Goal: Task Accomplishment & Management: Use online tool/utility

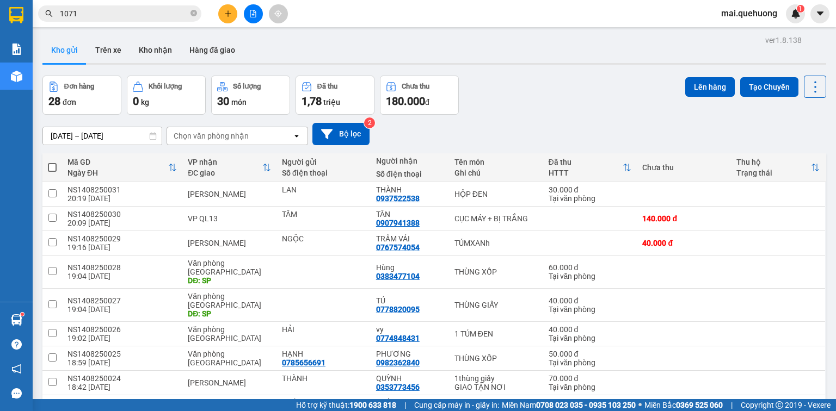
click at [51, 166] on span at bounding box center [52, 167] width 9 height 9
click at [52, 162] on input "checkbox" at bounding box center [52, 162] width 0 height 0
checkbox input "true"
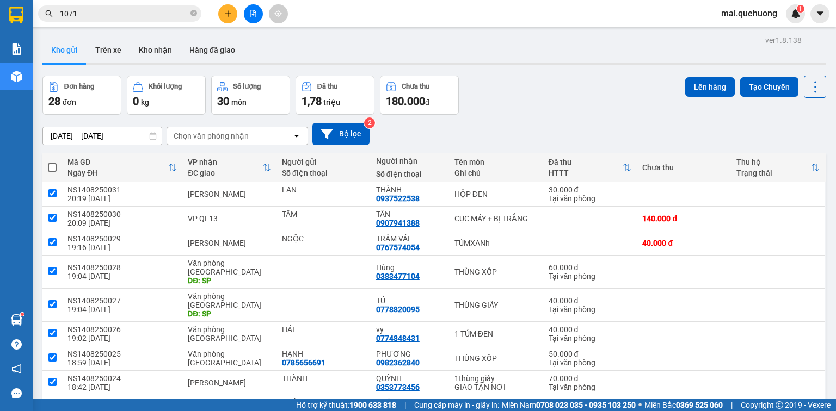
checkbox input "true"
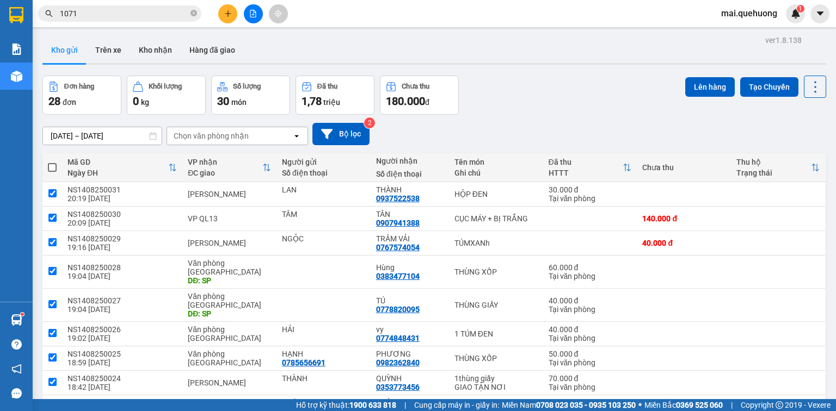
checkbox input "true"
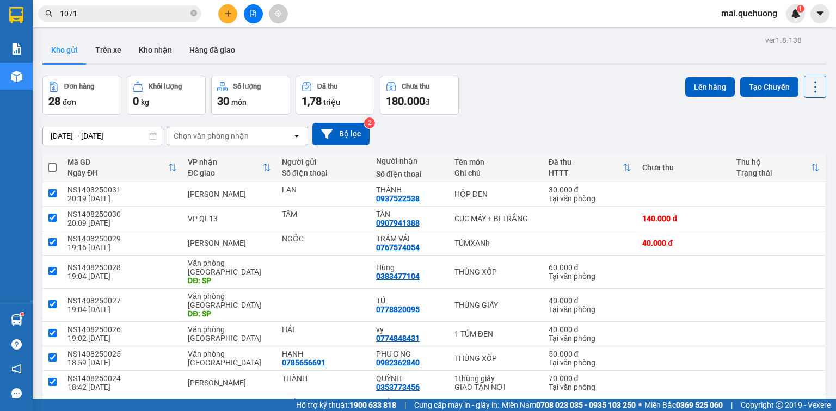
checkbox input "true"
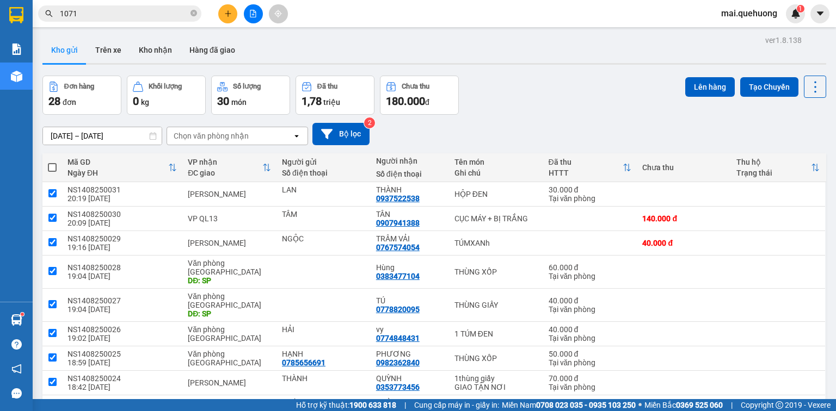
checkbox input "true"
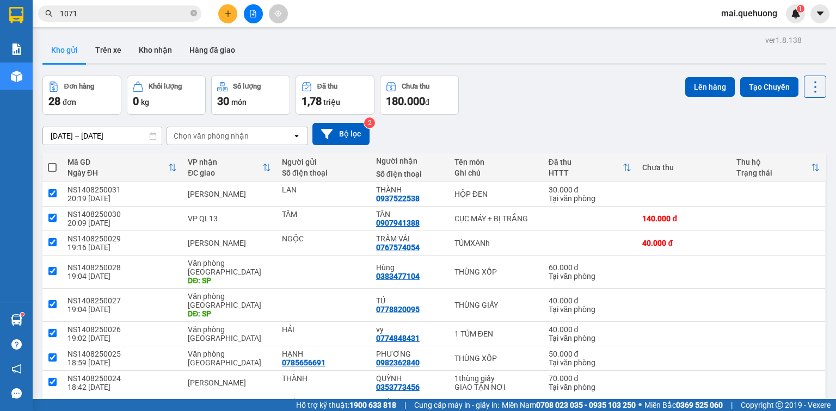
checkbox input "true"
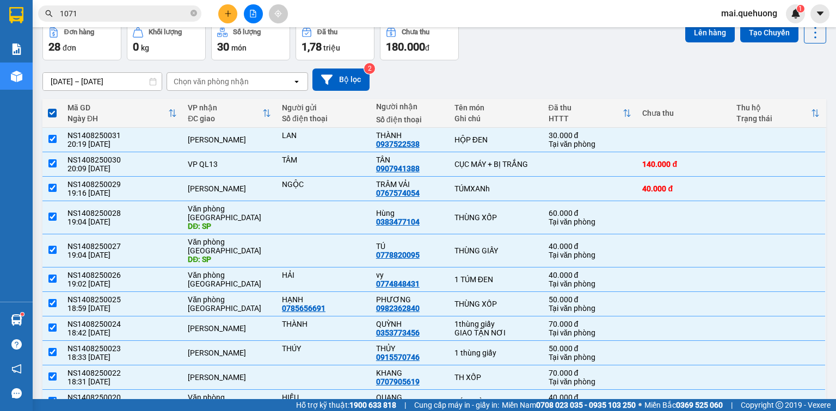
scroll to position [30, 0]
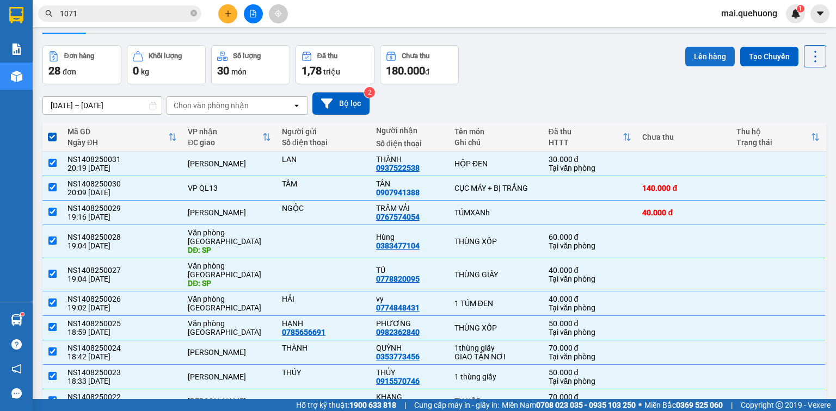
click at [706, 58] on button "Lên hàng" at bounding box center [710, 57] width 50 height 20
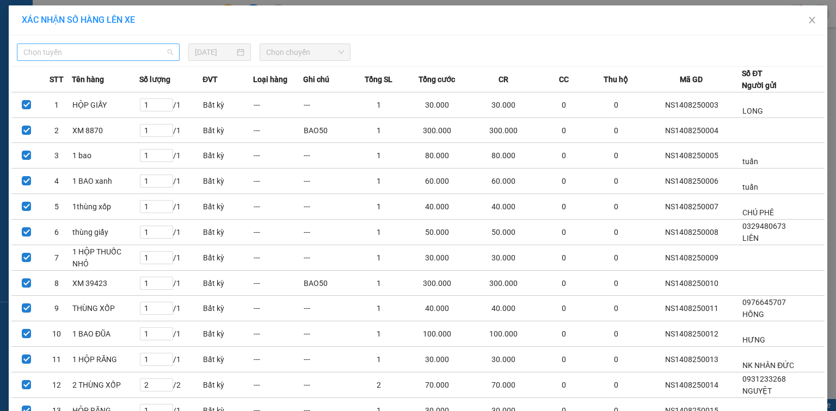
click at [128, 53] on span "Chọn tuyến" at bounding box center [98, 52] width 150 height 16
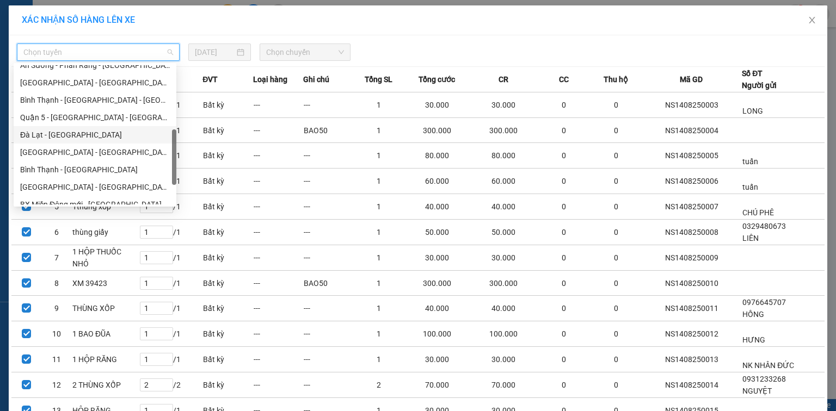
scroll to position [296, 0]
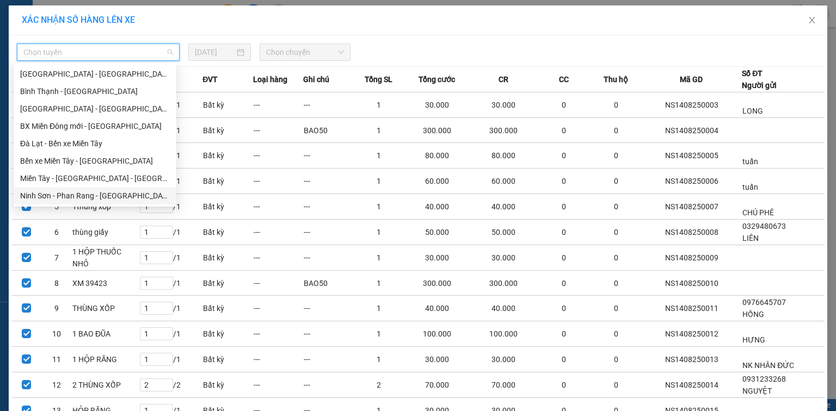
click at [115, 194] on div "Ninh Sơn - Phan Rang - [GEOGRAPHIC_DATA]" at bounding box center [95, 196] width 150 height 12
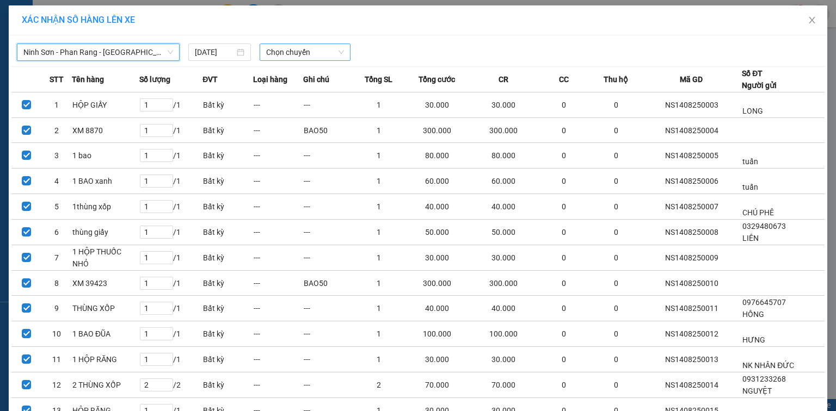
click at [288, 48] on span "Chọn chuyến" at bounding box center [305, 52] width 78 height 16
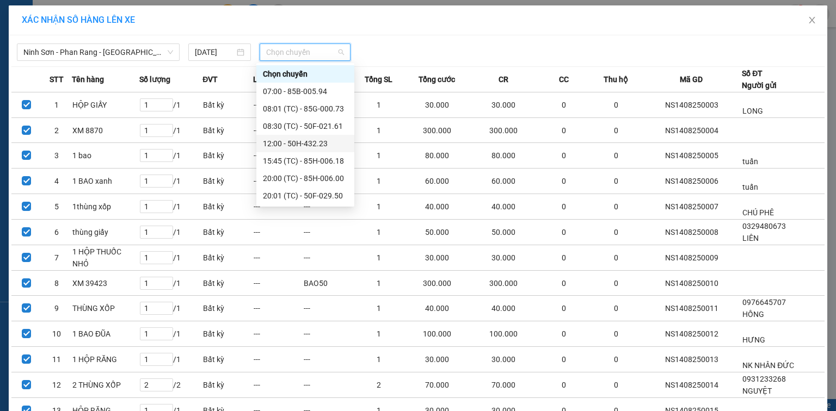
scroll to position [104, 0]
click at [302, 194] on div "23:00 (TC) - 85F-001.60" at bounding box center [305, 196] width 85 height 12
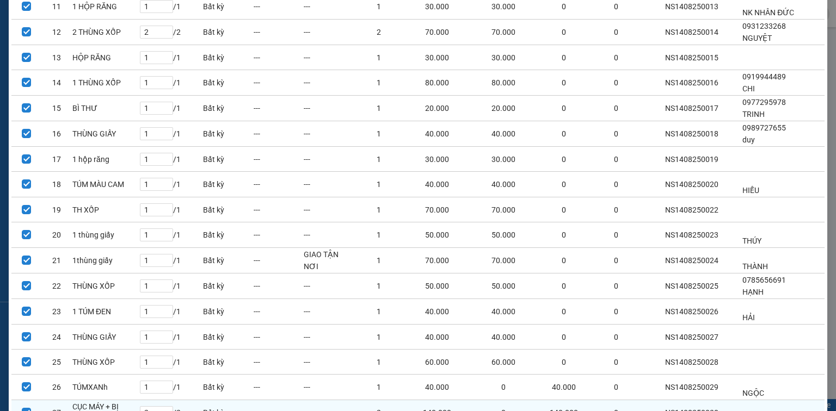
scroll to position [470, 0]
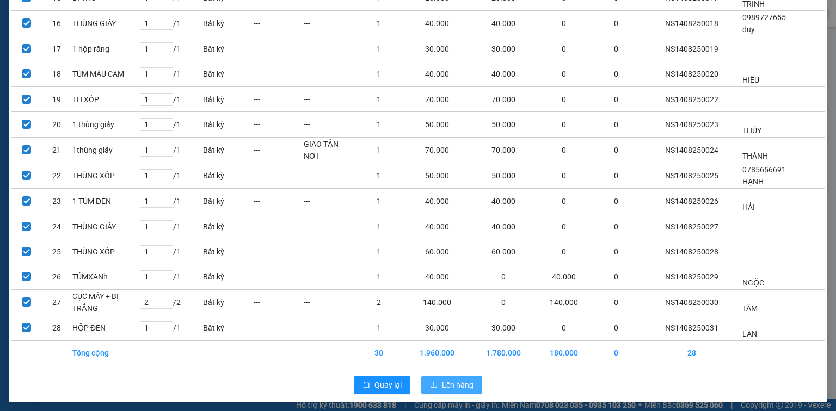
click at [457, 379] on span "Lên hàng" at bounding box center [458, 385] width 32 height 12
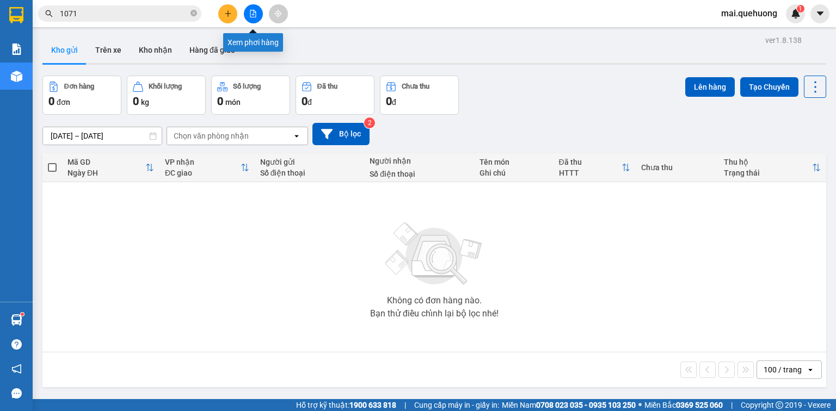
click at [249, 13] on icon "file-add" at bounding box center [253, 14] width 8 height 8
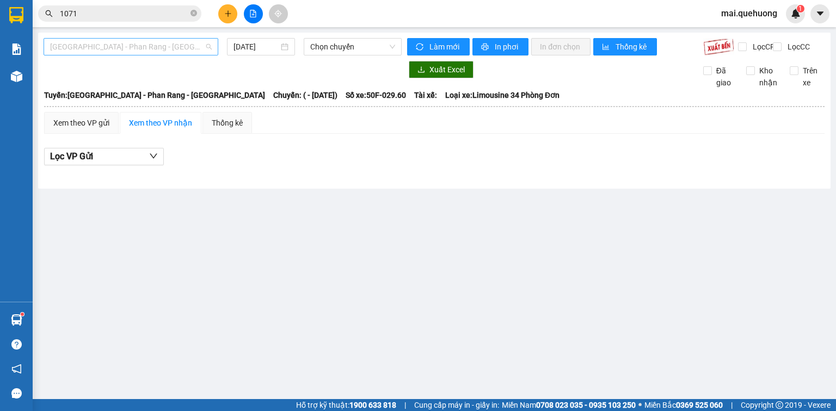
click at [153, 45] on span "[GEOGRAPHIC_DATA] - Phan Rang - [GEOGRAPHIC_DATA]" at bounding box center [131, 47] width 162 height 16
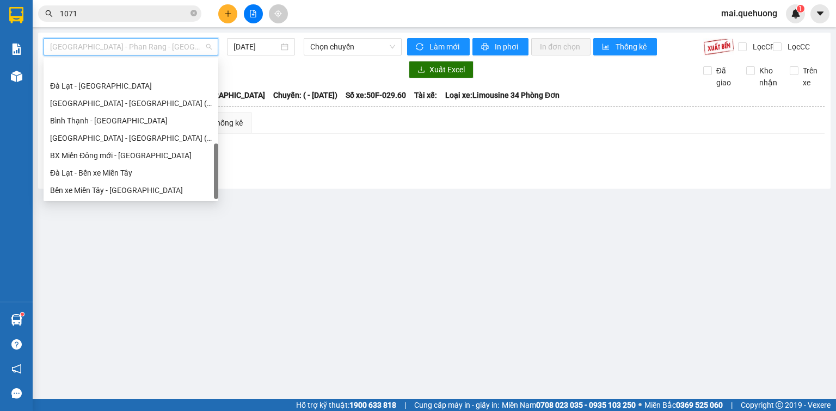
scroll to position [296, 0]
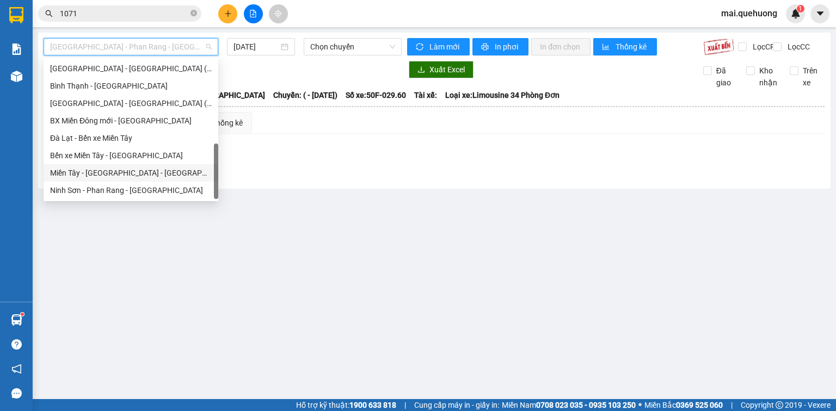
click at [144, 177] on div "Miền Tây - [GEOGRAPHIC_DATA] - [GEOGRAPHIC_DATA]" at bounding box center [131, 173] width 162 height 12
type input "[DATE]"
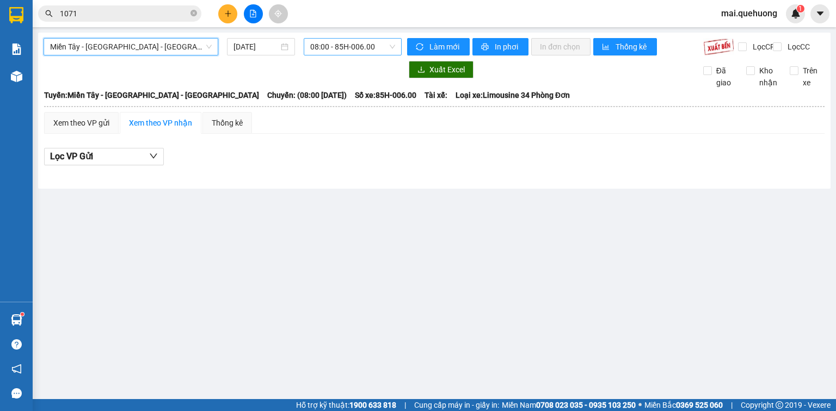
click at [308, 43] on div "08:00 - 85H-006.00" at bounding box center [353, 46] width 98 height 17
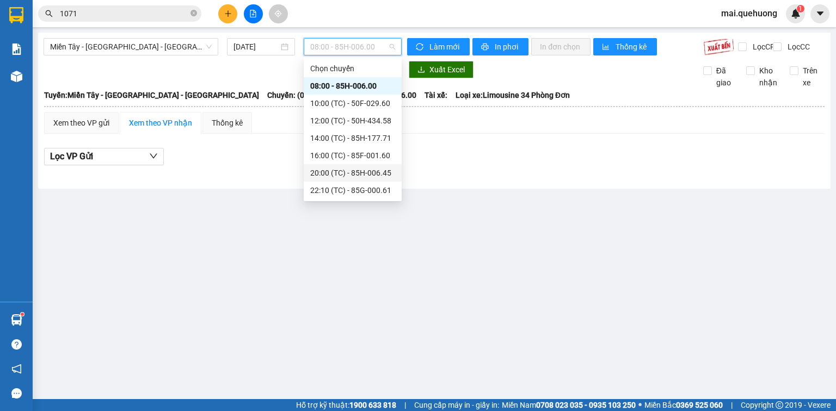
click at [329, 172] on div "20:00 (TC) - 85H-006.45" at bounding box center [352, 173] width 85 height 12
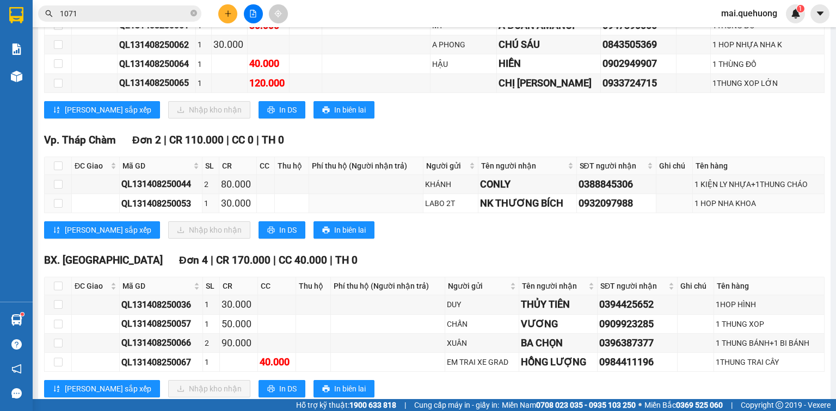
scroll to position [504, 0]
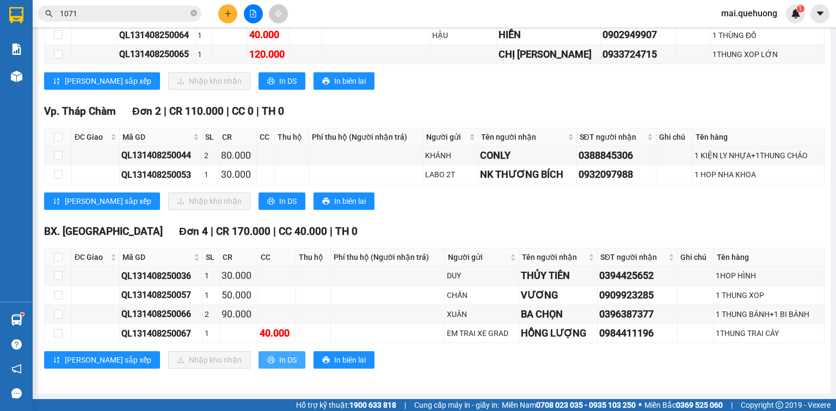
click at [279, 358] on span "In DS" at bounding box center [287, 360] width 17 height 12
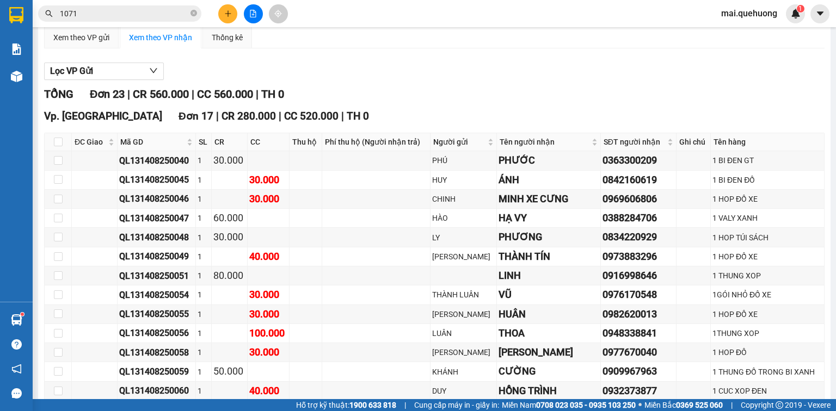
scroll to position [0, 0]
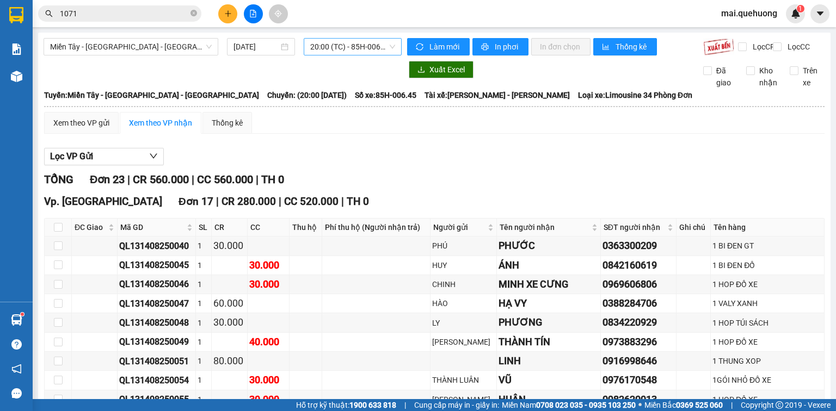
click at [312, 48] on span "20:00 (TC) - 85H-006.45" at bounding box center [352, 47] width 85 height 16
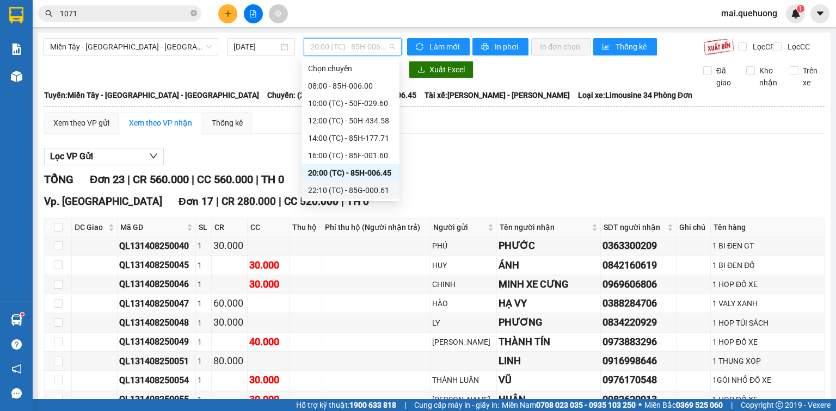
click at [328, 190] on div "22:10 (TC) - 85G-000.61" at bounding box center [350, 190] width 85 height 12
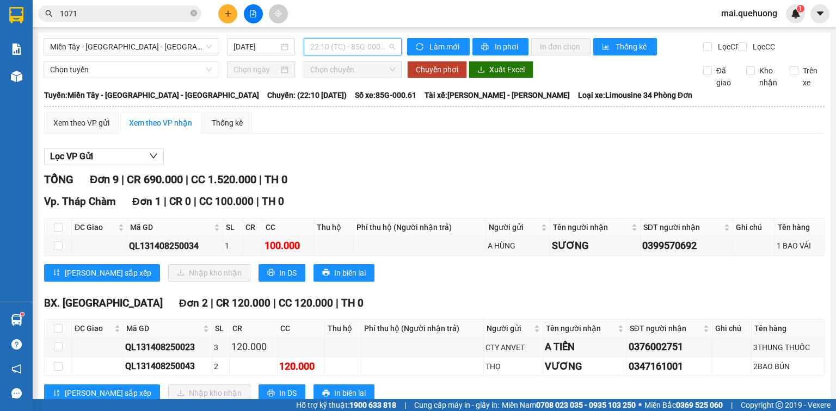
click at [337, 49] on span "22:10 (TC) - 85G-000.61" at bounding box center [352, 47] width 85 height 16
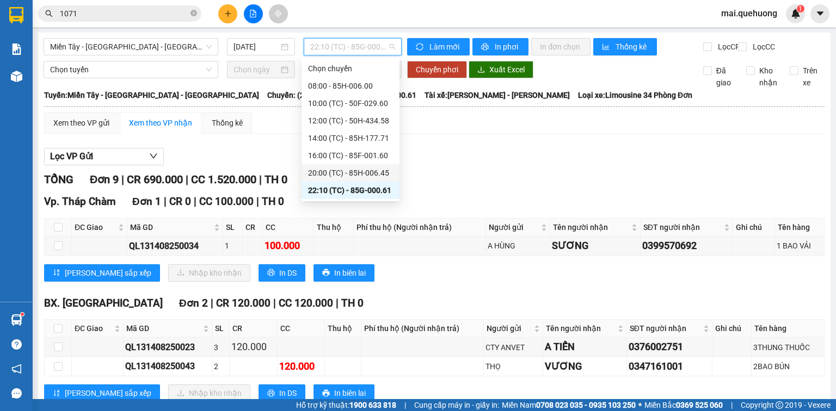
click at [331, 175] on div "20:00 (TC) - 85H-006.45" at bounding box center [350, 173] width 85 height 12
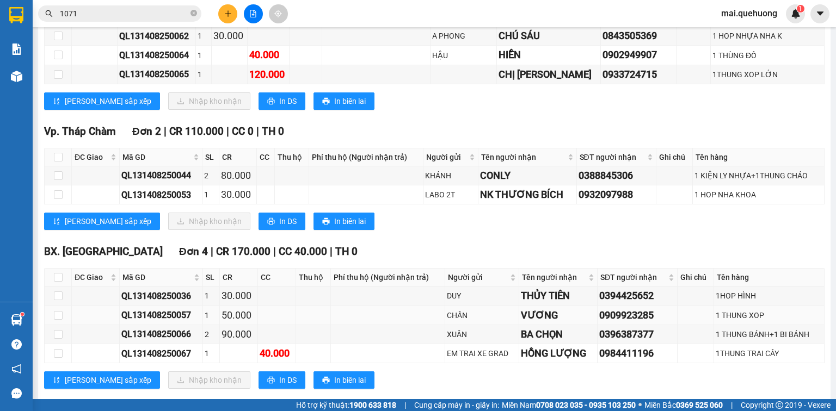
scroll to position [504, 0]
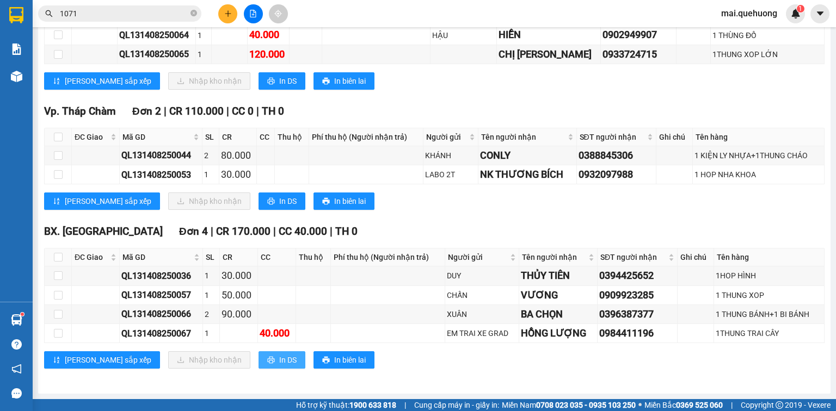
click at [279, 359] on span "In DS" at bounding box center [287, 360] width 17 height 12
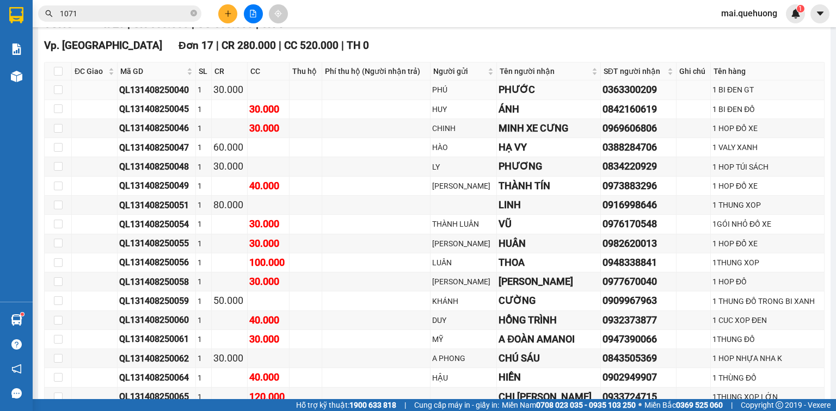
scroll to position [0, 0]
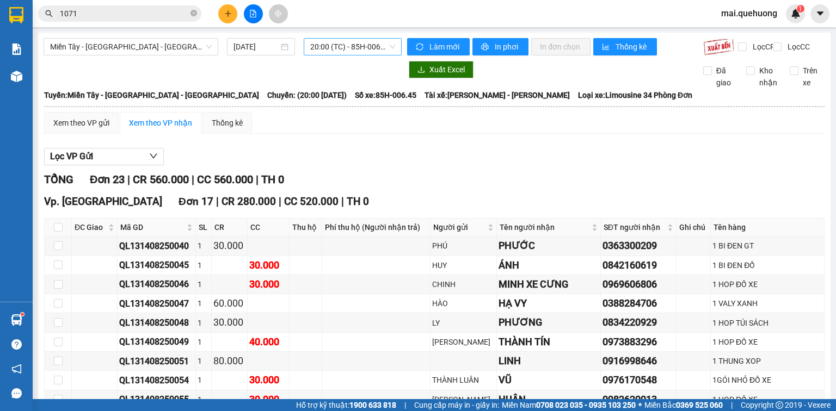
click at [339, 46] on span "20:00 (TC) - 85H-006.45" at bounding box center [352, 47] width 85 height 16
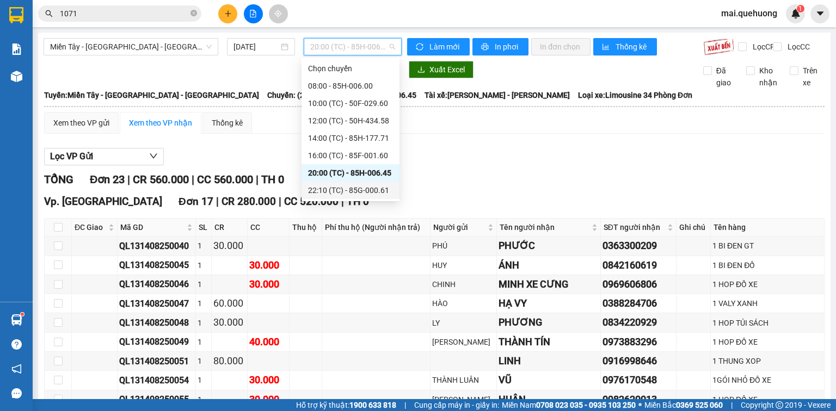
click at [329, 186] on div "22:10 (TC) - 85G-000.61" at bounding box center [350, 190] width 85 height 12
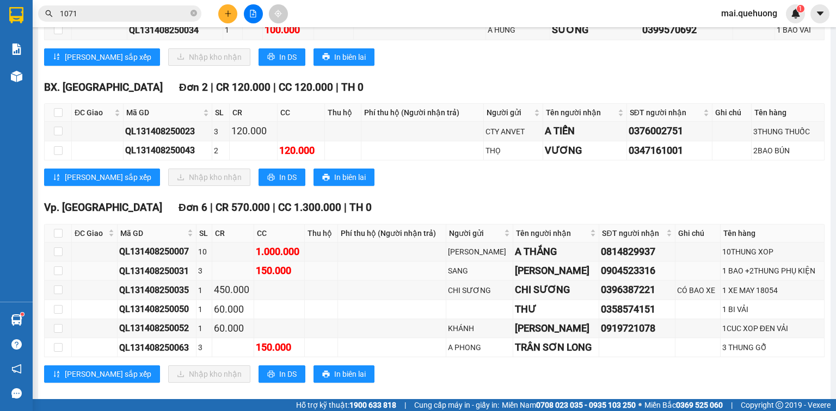
scroll to position [218, 0]
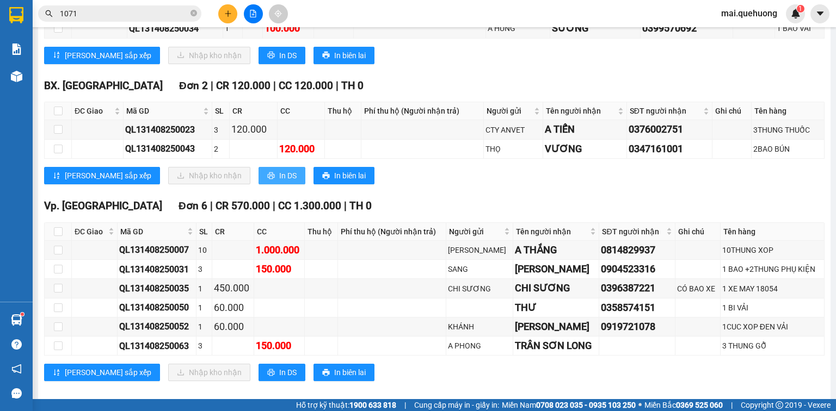
click at [279, 182] on span "In DS" at bounding box center [287, 176] width 17 height 12
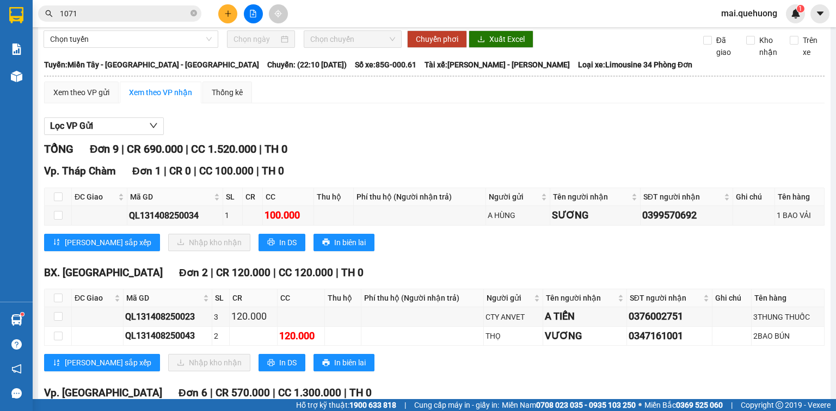
scroll to position [0, 0]
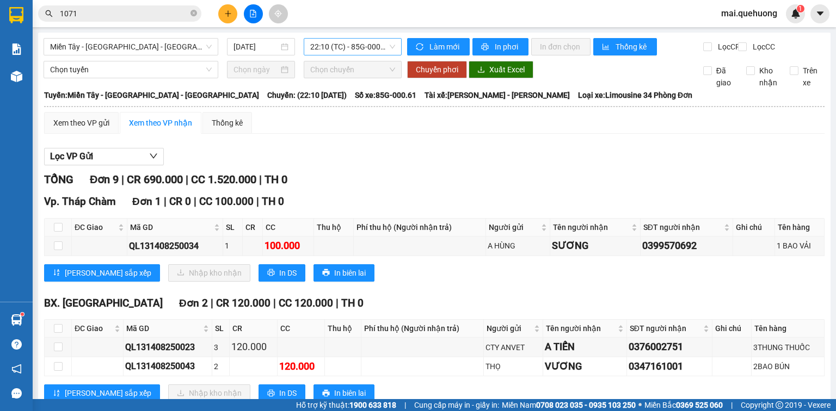
click at [314, 45] on span "22:10 (TC) - 85G-000.61" at bounding box center [352, 47] width 85 height 16
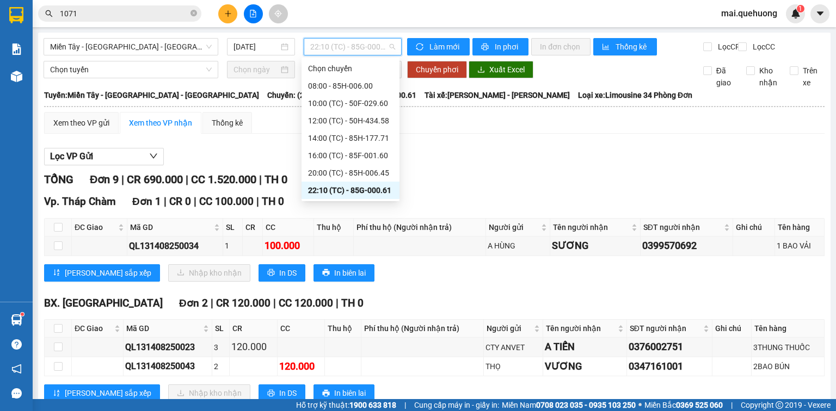
scroll to position [44, 0]
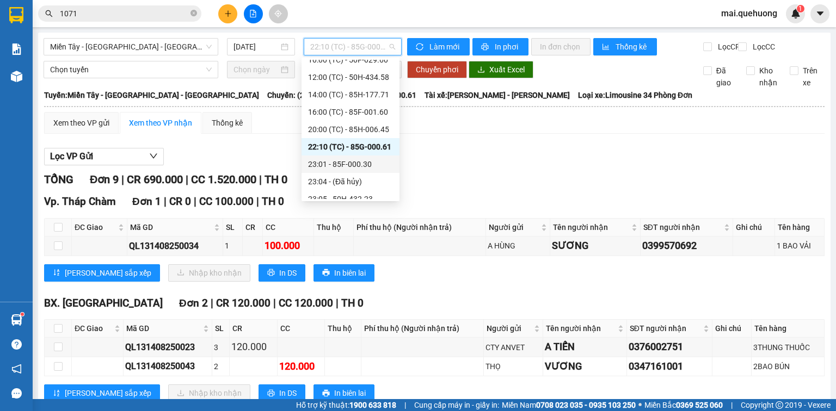
click at [337, 163] on div "23:01 - 85F-000.30" at bounding box center [350, 164] width 85 height 12
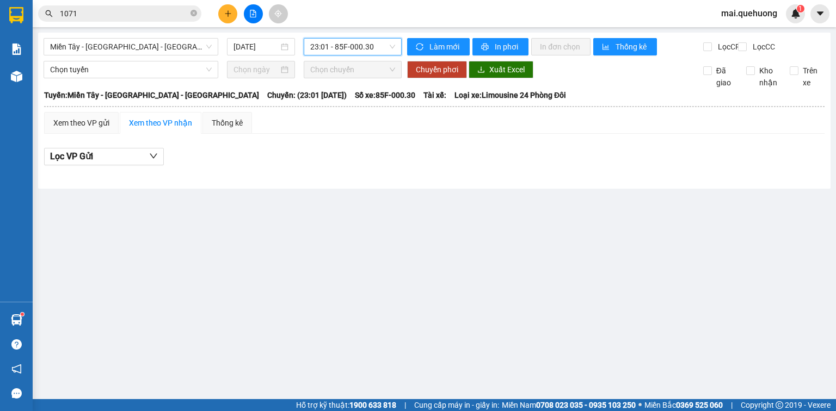
click at [342, 45] on span "23:01 - 85F-000.30" at bounding box center [352, 47] width 85 height 16
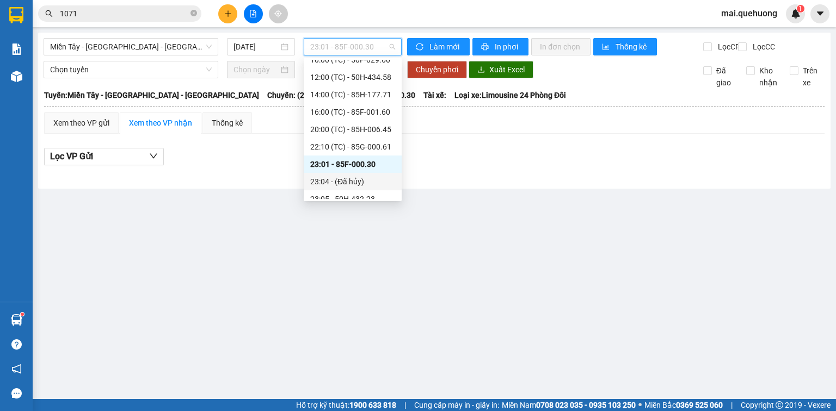
scroll to position [87, 0]
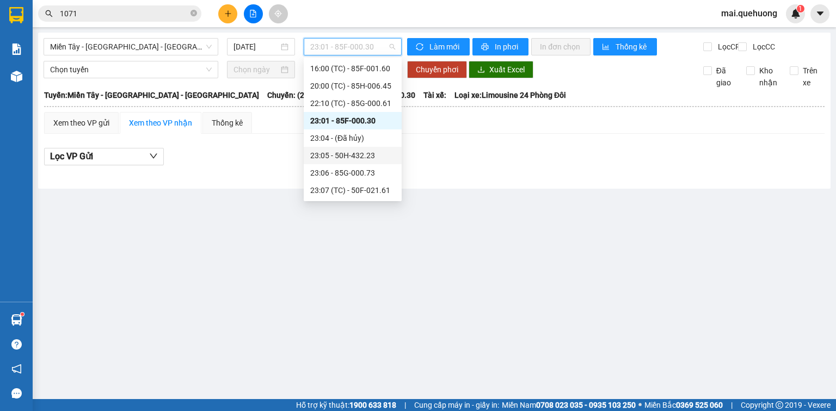
click at [353, 159] on div "23:05 - 50H-432.23" at bounding box center [352, 156] width 85 height 12
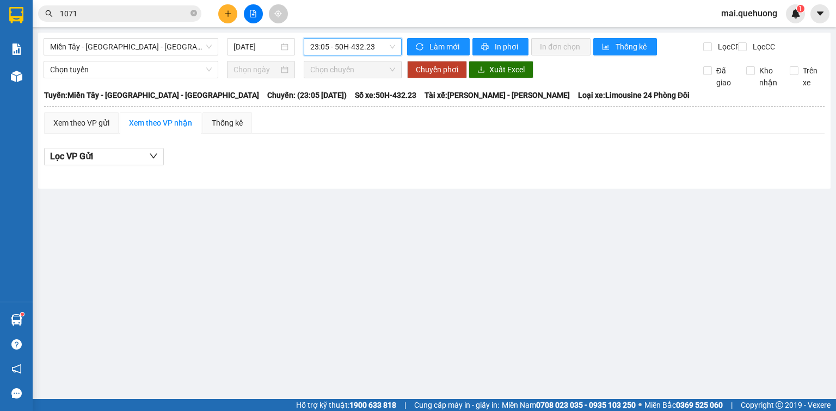
click at [348, 48] on span "23:05 - 50H-432.23" at bounding box center [352, 47] width 85 height 16
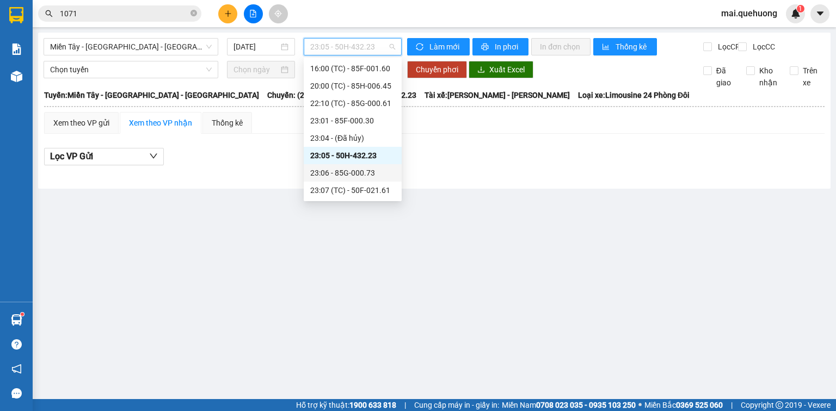
scroll to position [122, 0]
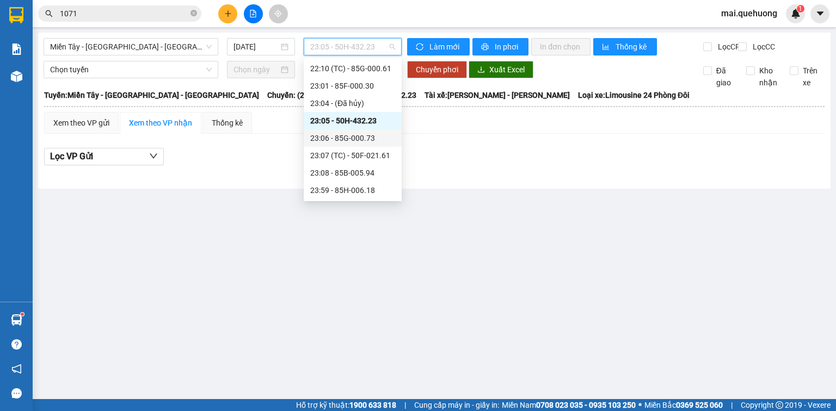
click at [357, 135] on div "23:06 - 85G-000.73" at bounding box center [352, 138] width 85 height 12
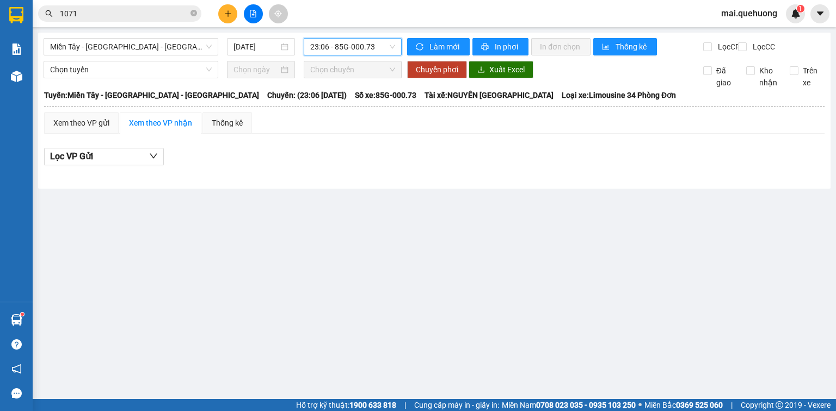
click at [345, 45] on span "23:06 - 85G-000.73" at bounding box center [352, 47] width 85 height 16
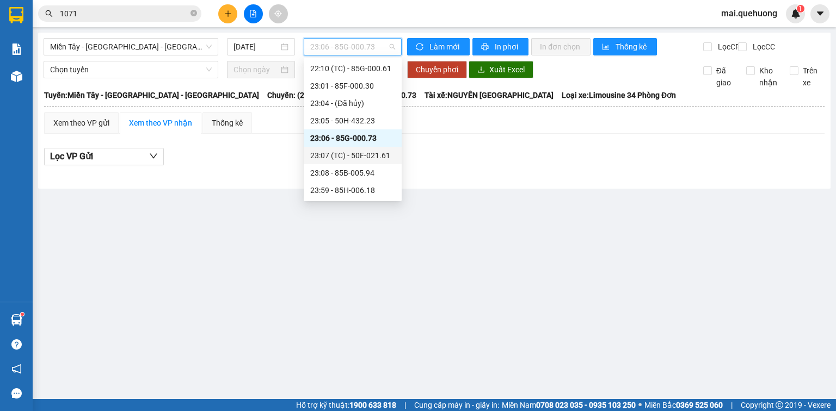
click at [347, 156] on div "23:07 (TC) - 50F-021.61" at bounding box center [352, 156] width 85 height 12
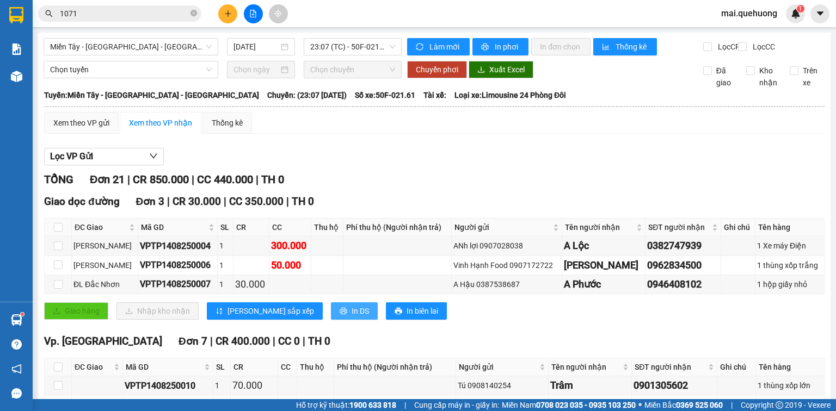
click at [331, 319] on button "In DS" at bounding box center [354, 310] width 47 height 17
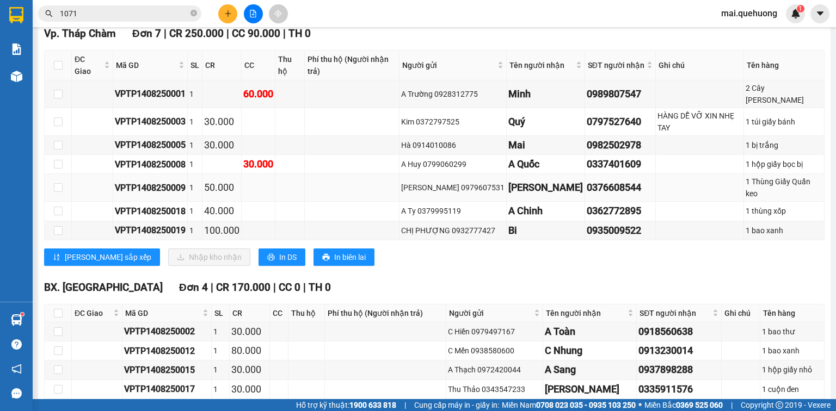
scroll to position [548, 0]
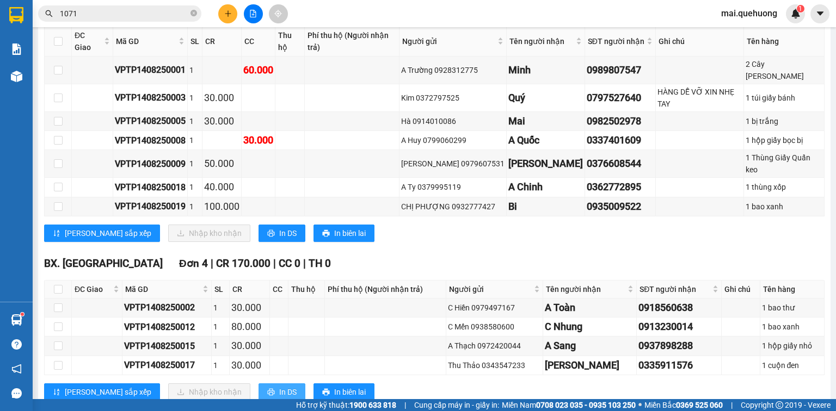
click at [258, 384] on button "In DS" at bounding box center [281, 392] width 47 height 17
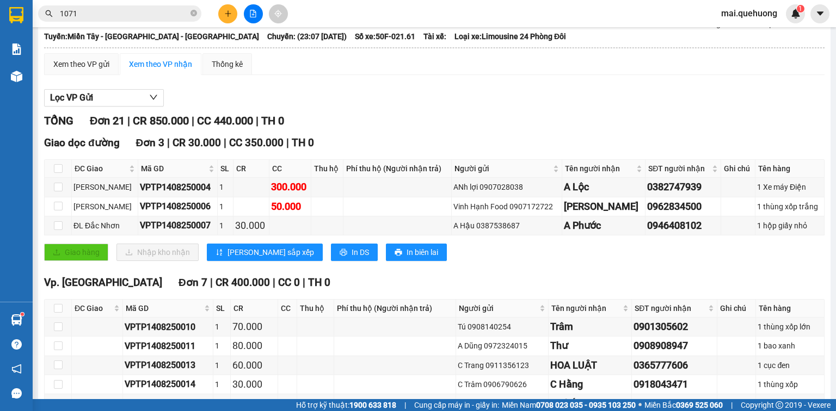
scroll to position [0, 0]
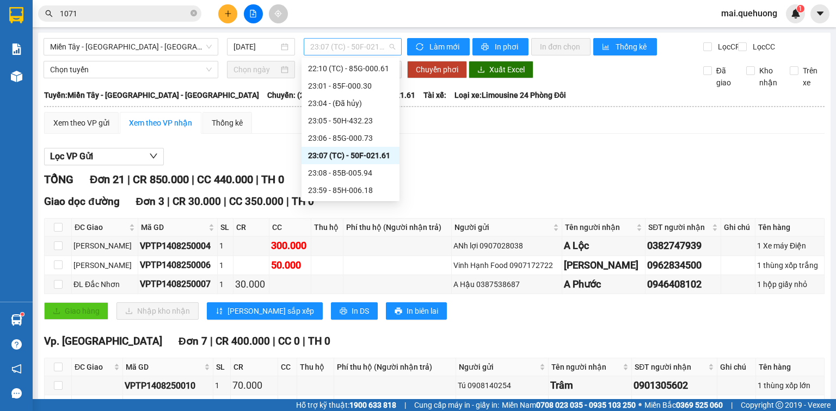
click at [345, 46] on span "23:07 (TC) - 50F-021.61" at bounding box center [352, 47] width 85 height 16
click at [352, 175] on div "23:08 - 85B-005.94" at bounding box center [350, 173] width 85 height 12
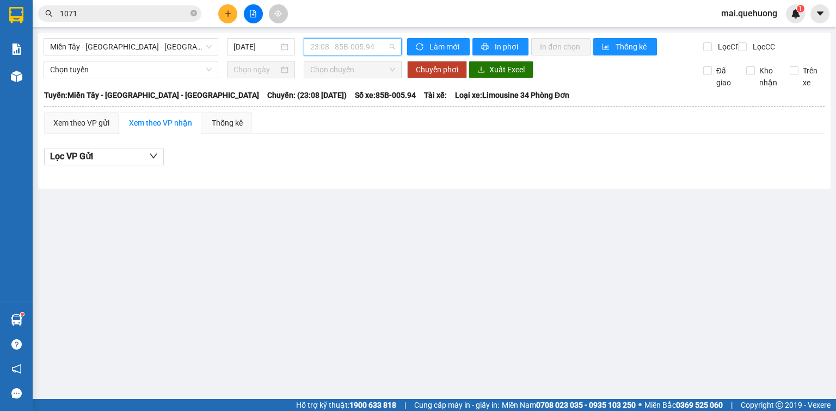
click at [348, 45] on span "23:08 - 85B-005.94" at bounding box center [352, 47] width 85 height 16
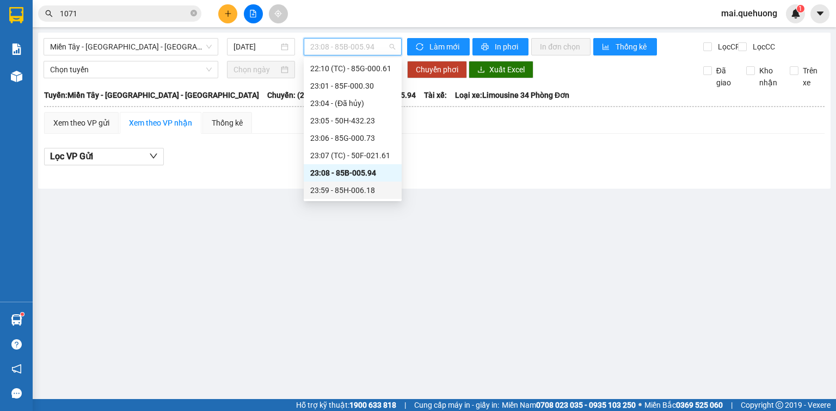
click at [348, 193] on div "23:59 - 85H-006.18" at bounding box center [352, 190] width 85 height 12
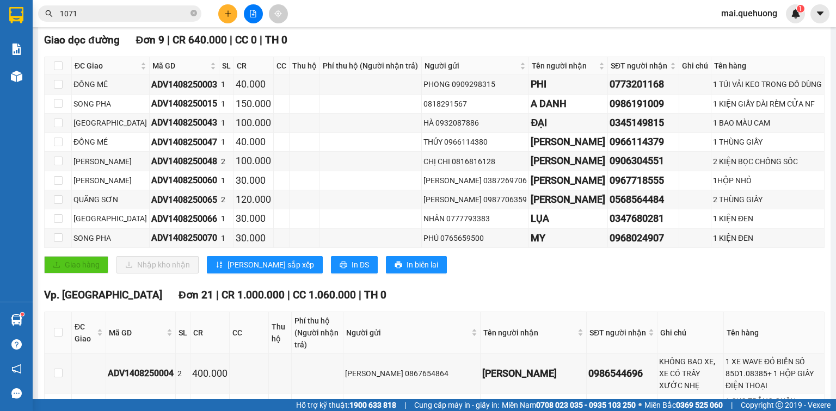
scroll to position [174, 0]
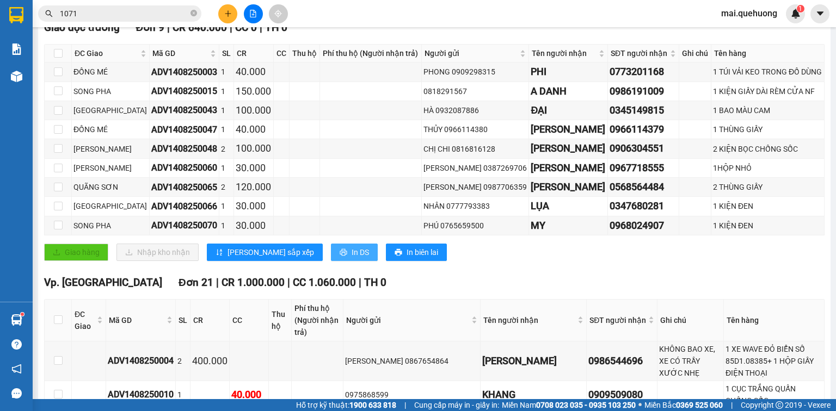
click at [351, 258] on span "In DS" at bounding box center [359, 252] width 17 height 12
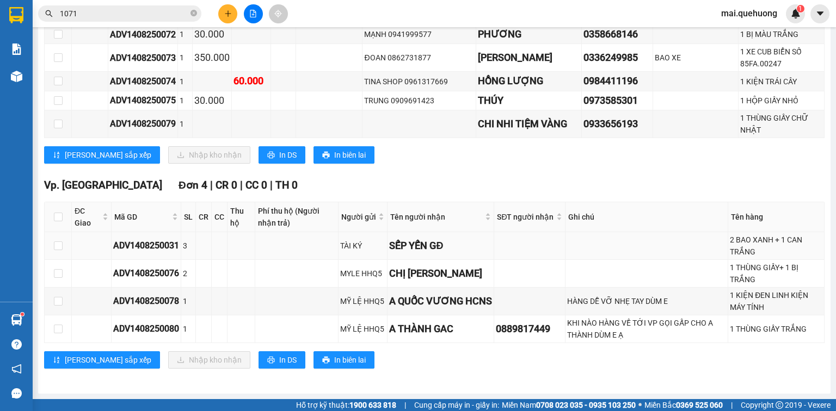
scroll to position [1948, 0]
click at [279, 155] on span "In DS" at bounding box center [287, 155] width 17 height 12
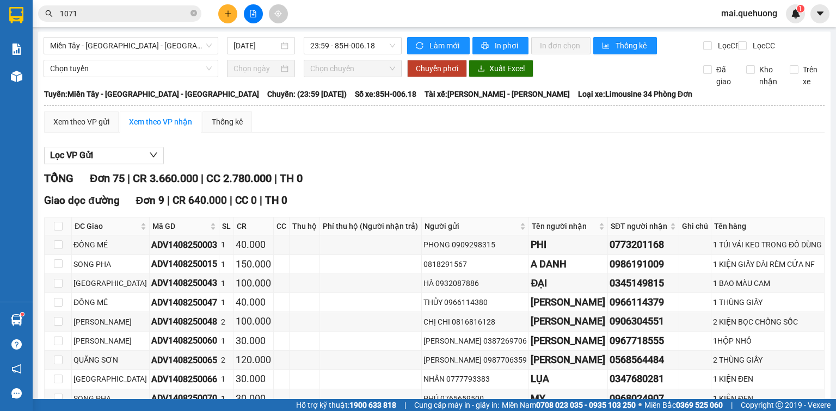
scroll to position [0, 0]
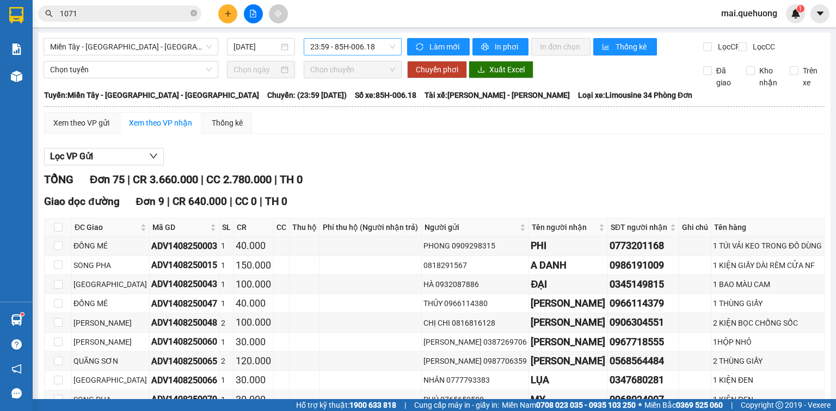
click at [311, 47] on span "23:59 - 85H-006.18" at bounding box center [352, 47] width 85 height 16
